Goal: Task Accomplishment & Management: Complete application form

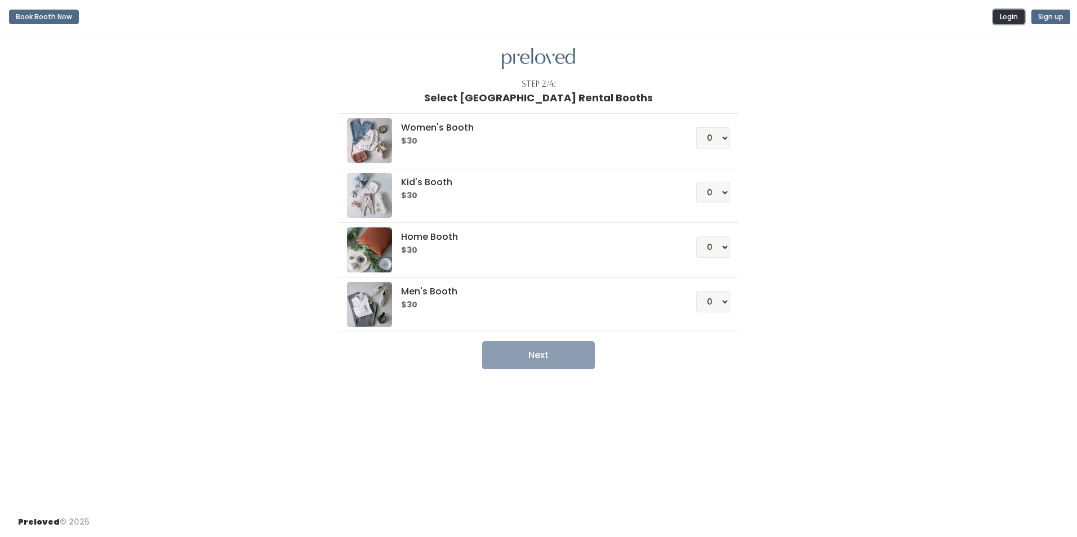
click at [1012, 21] on button "Login" at bounding box center [1009, 17] width 32 height 15
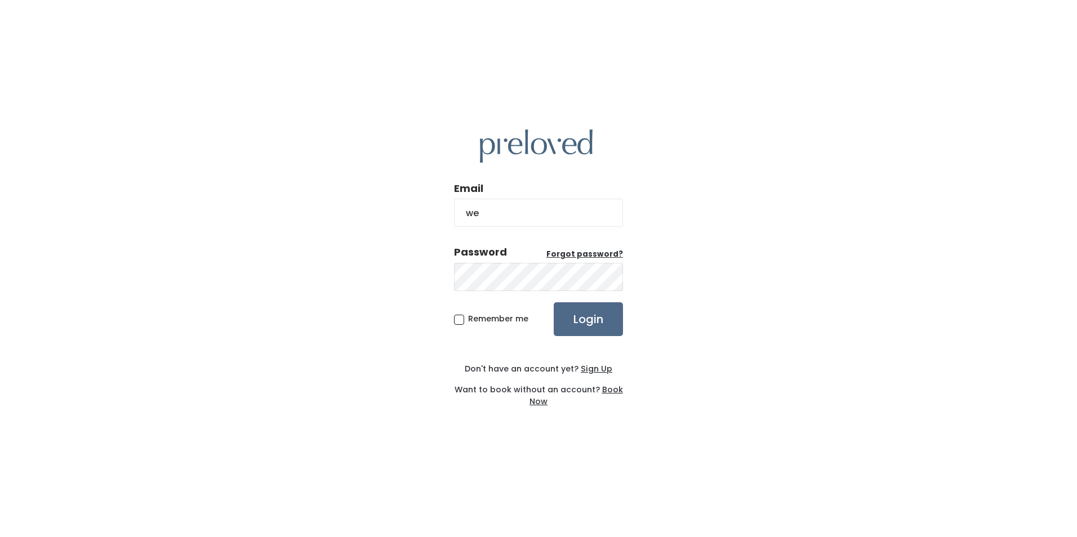
type input "[EMAIL_ADDRESS][DOMAIN_NAME]"
click at [590, 370] on u "Sign Up" at bounding box center [597, 368] width 32 height 11
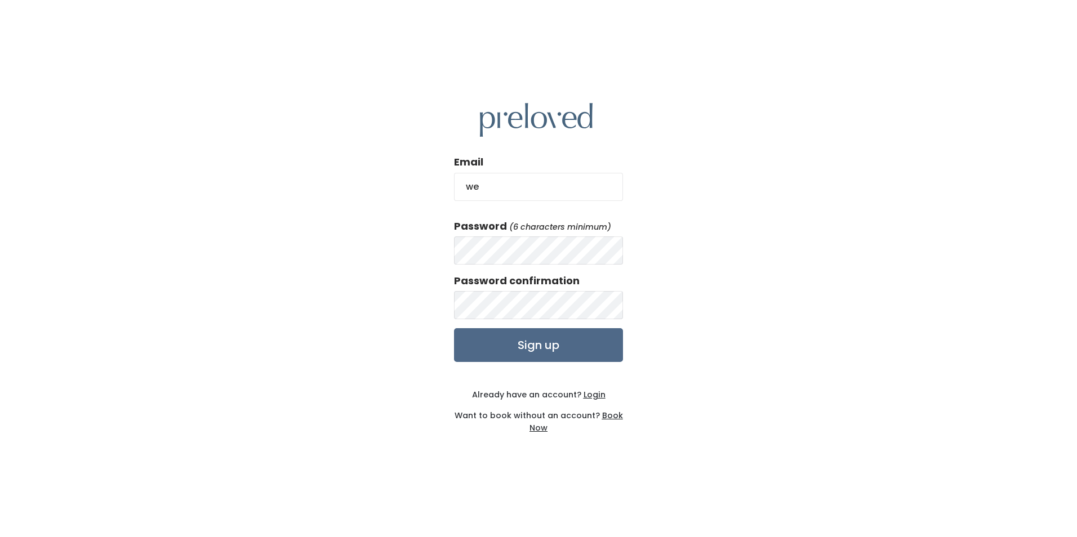
type input "wendylholloway@gmail.com"
click at [504, 348] on input "Sign up" at bounding box center [538, 345] width 169 height 34
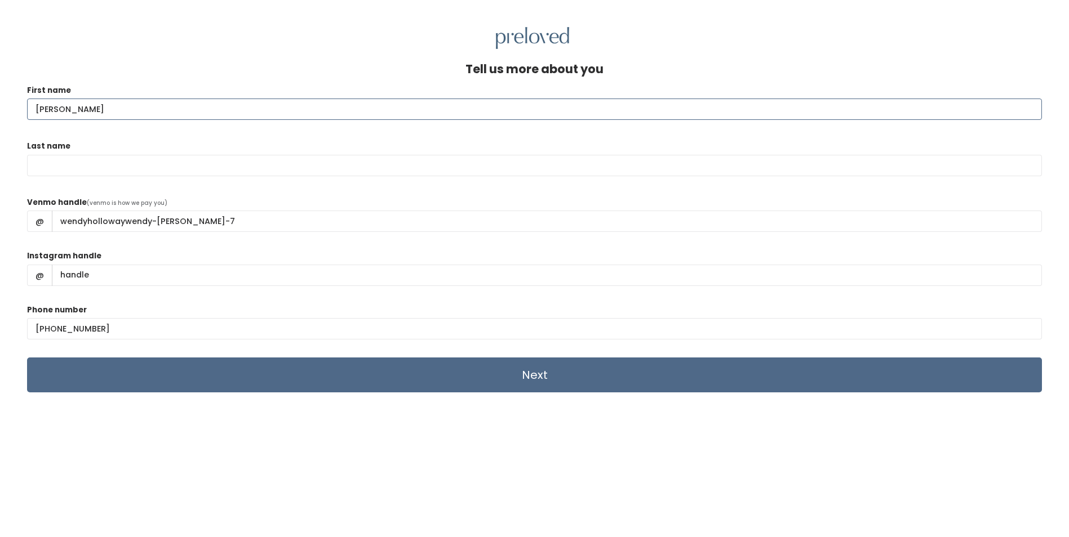
type input "wendy"
click at [32, 163] on input "Last name" at bounding box center [534, 165] width 1015 height 21
type input "holloway"
click at [366, 199] on div "Venmo handle (venmo is how we pay you) @ wendyhollowaywendy-holloway-7" at bounding box center [534, 219] width 1015 height 45
click at [122, 219] on input "wendyhollowaywendy-holloway-7" at bounding box center [547, 221] width 990 height 21
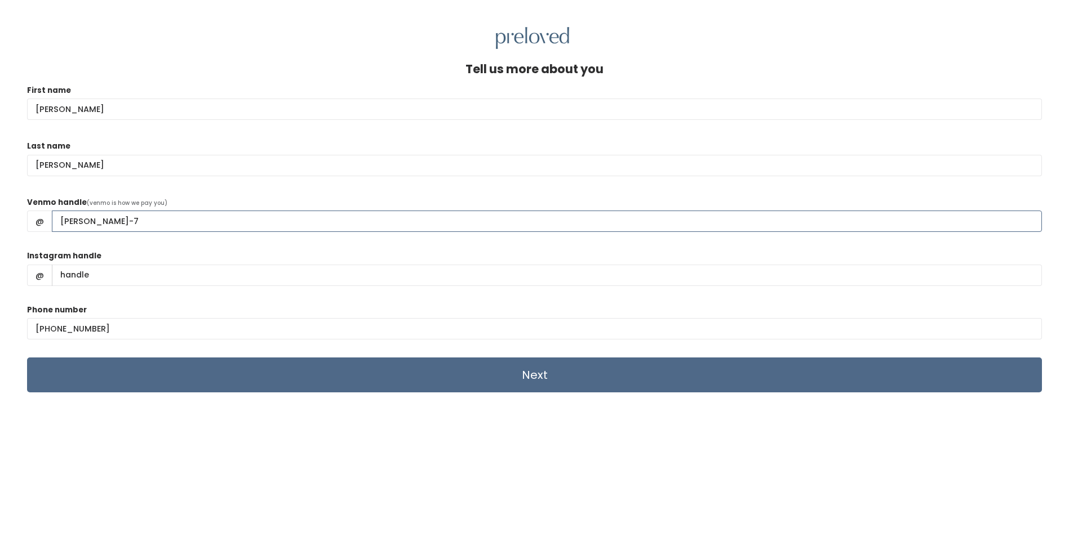
click at [94, 220] on input "Wendy-holloway-7" at bounding box center [547, 221] width 990 height 21
type input "Wendy-Holloway-7"
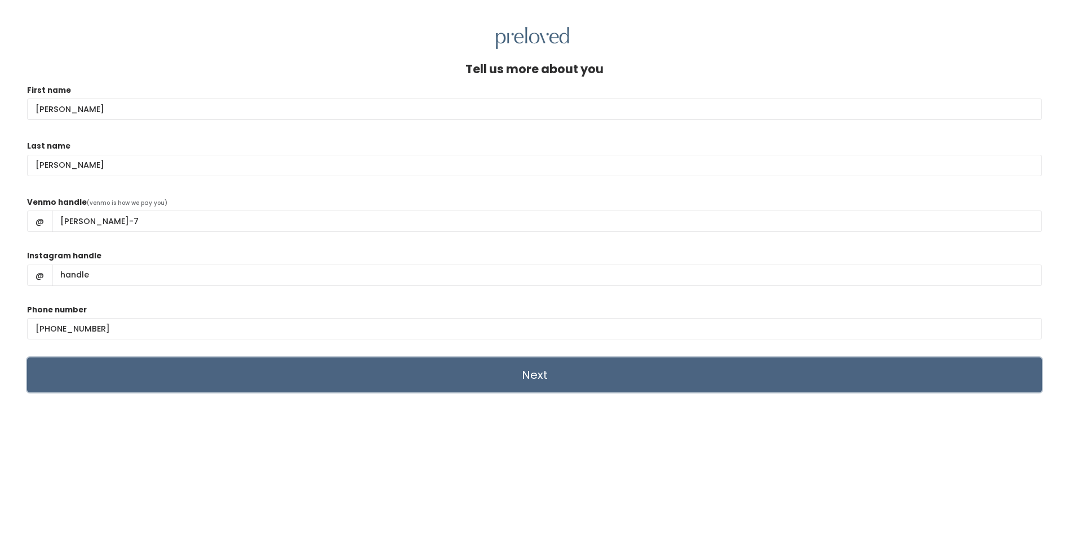
click at [298, 370] on input "Next" at bounding box center [534, 375] width 1015 height 35
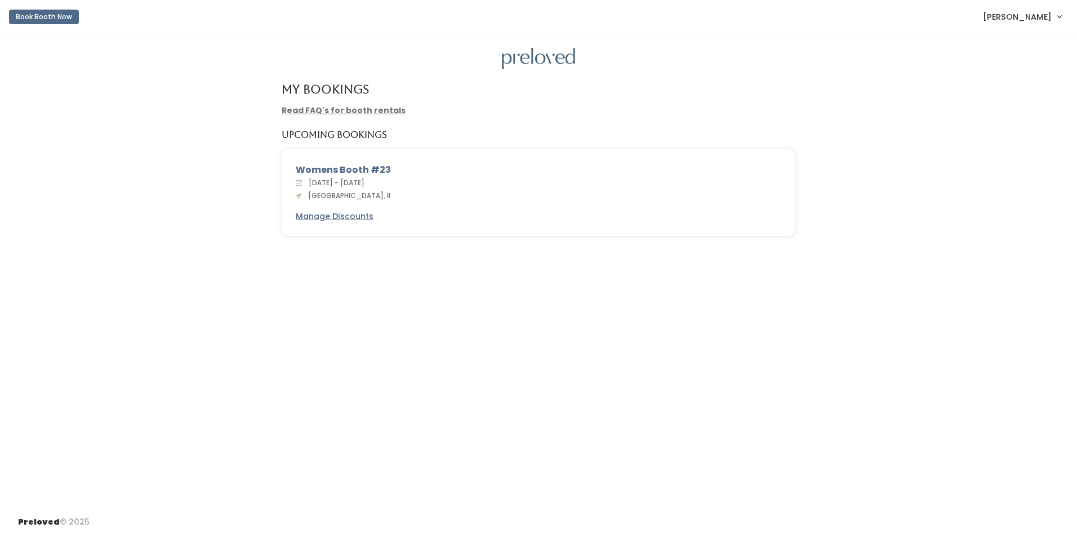
click at [350, 110] on link "Read FAQ's for booth rentals" at bounding box center [344, 110] width 124 height 11
